Goal: Navigation & Orientation: Find specific page/section

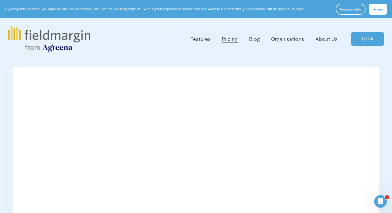
click at [369, 39] on link "LOGIN" at bounding box center [367, 38] width 33 height 13
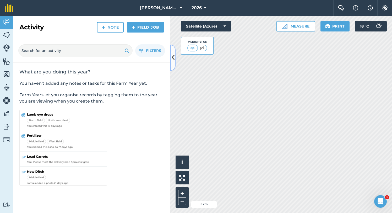
click at [174, 60] on icon at bounding box center [173, 57] width 3 height 9
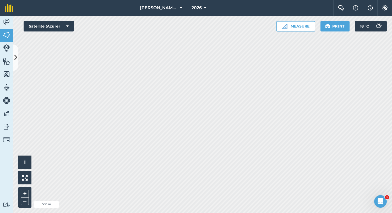
click at [9, 102] on div "Activity Fields Livestock Features Maps Team Vehicles Data Reporting Billing Tu…" at bounding box center [196, 114] width 392 height 197
click at [9, 126] on img at bounding box center [6, 127] width 7 height 8
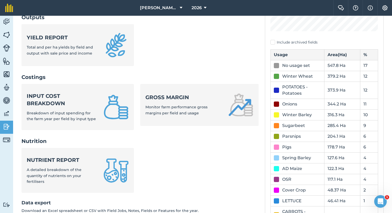
scroll to position [144, 0]
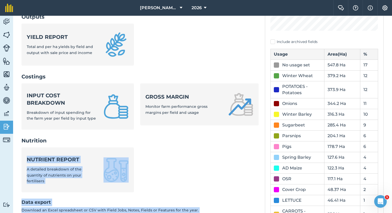
drag, startPoint x: 289, startPoint y: 47, endPoint x: 225, endPoint y: 140, distance: 112.7
click at [225, 140] on div "Inputs Input summary Summary of input totals applied this farm year and amount …" at bounding box center [202, 116] width 362 height 422
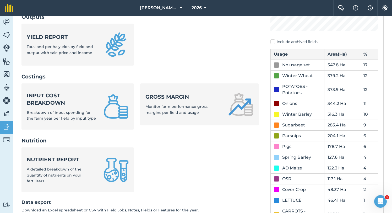
click at [234, 57] on ul "Yield report Total and per ha yields by field and output with sale price and in…" at bounding box center [139, 48] width 237 height 48
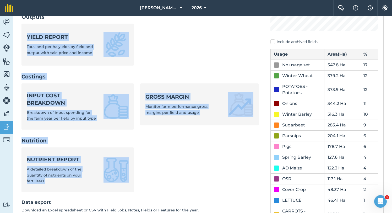
drag, startPoint x: 234, startPoint y: 57, endPoint x: 202, endPoint y: 155, distance: 103.4
click at [202, 155] on nav "Inputs Input summary Summary of input totals applied this farm year and amount …" at bounding box center [139, 52] width 237 height 294
click at [202, 155] on ul "Nutrient report A detailed breakdown of the quantity of nutrients on your ferti…" at bounding box center [139, 172] width 237 height 51
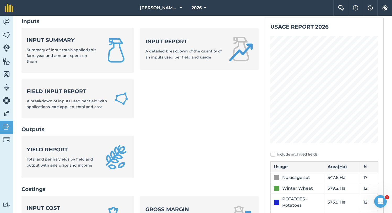
scroll to position [33, 0]
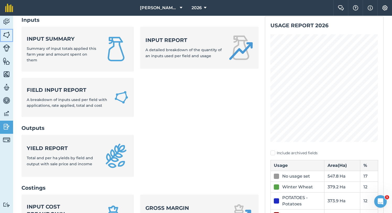
click at [8, 34] on img at bounding box center [6, 35] width 7 height 8
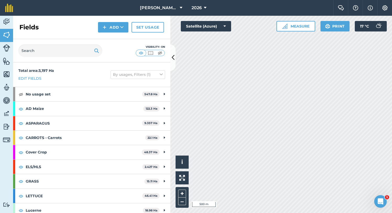
click at [163, 141] on div "Activity Fields Livestock Features Maps Team Vehicles Data Reporting Billing Tu…" at bounding box center [196, 114] width 392 height 197
click at [160, 74] on icon at bounding box center [161, 75] width 3 height 6
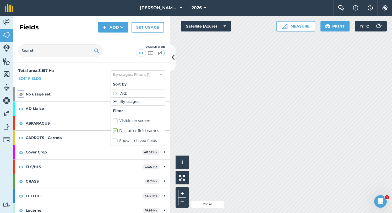
click at [21, 93] on img at bounding box center [21, 94] width 5 height 6
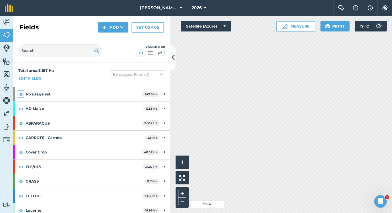
click at [21, 93] on img at bounding box center [21, 94] width 5 height 6
click at [262, 0] on html "[PERSON_NAME] Ltd. 2026 Farm Chat Help Info Settings [PERSON_NAME] Ltd. - 2026 …" at bounding box center [196, 106] width 392 height 213
click at [174, 58] on icon at bounding box center [173, 57] width 3 height 9
